Goal: Task Accomplishment & Management: Complete application form

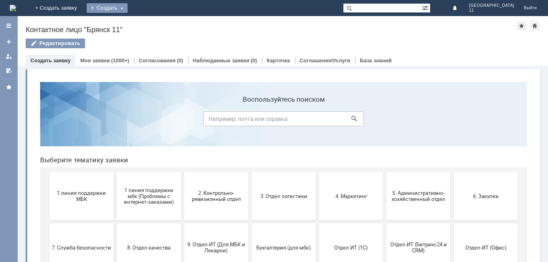
click at [128, 8] on div "Создать" at bounding box center [107, 8] width 41 height 10
click at [149, 22] on link "Заявка" at bounding box center [118, 24] width 61 height 10
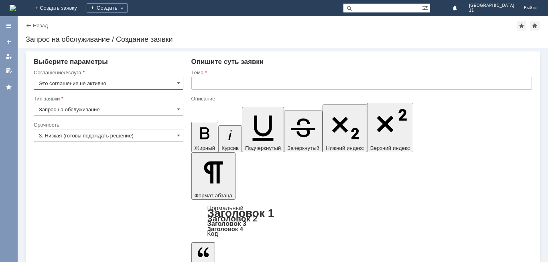
click at [192, 84] on input "text" at bounding box center [361, 83] width 341 height 13
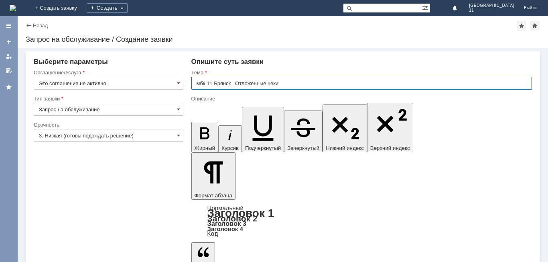
drag, startPoint x: 195, startPoint y: 83, endPoint x: 280, endPoint y: 80, distance: 84.7
click at [280, 80] on input "мбк 11 Брянск . Отложенные чеки" at bounding box center [361, 83] width 341 height 13
type input "мбк 11 Брянск . Отложенные чеки"
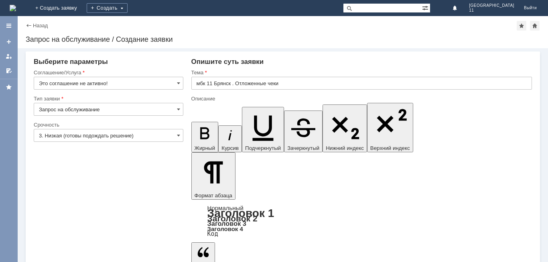
scroll to position [174, 3]
click at [175, 83] on input "Это соглашение не активно!" at bounding box center [109, 83] width 150 height 13
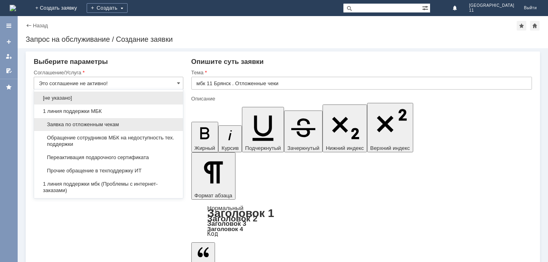
click at [126, 122] on span "Заявка по отложенным чекам" at bounding box center [108, 124] width 139 height 6
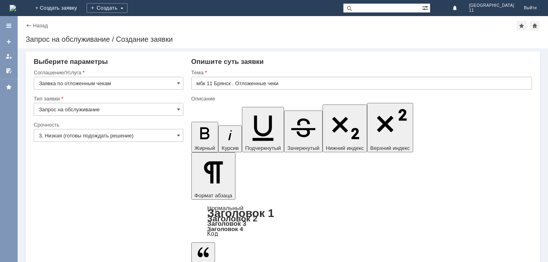
type input "Заявка по отложенным чекам"
click at [177, 137] on span at bounding box center [178, 135] width 3 height 6
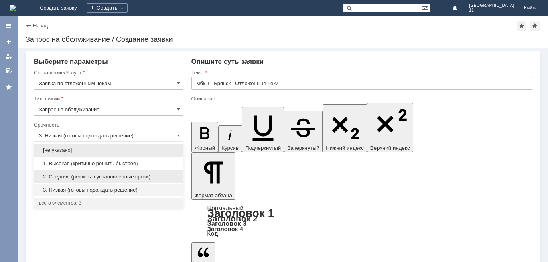
click at [122, 175] on span "2. Средняя (решить в установленные сроки)" at bounding box center [108, 176] width 139 height 6
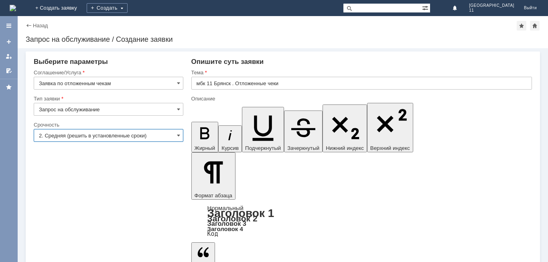
type input "2. Средняя (решить в установленные сроки)"
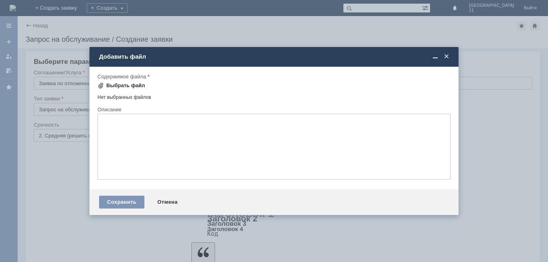
click at [122, 86] on div "Выбрать файл" at bounding box center [125, 85] width 39 height 6
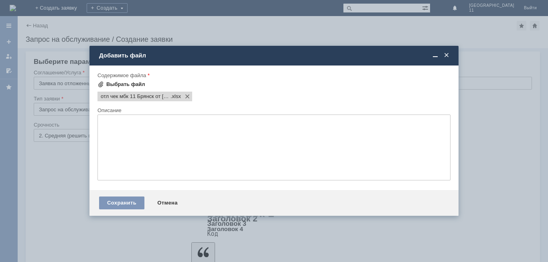
scroll to position [0, 0]
click at [120, 202] on div "Сохранить" at bounding box center [121, 202] width 45 height 13
